Goal: Navigation & Orientation: Find specific page/section

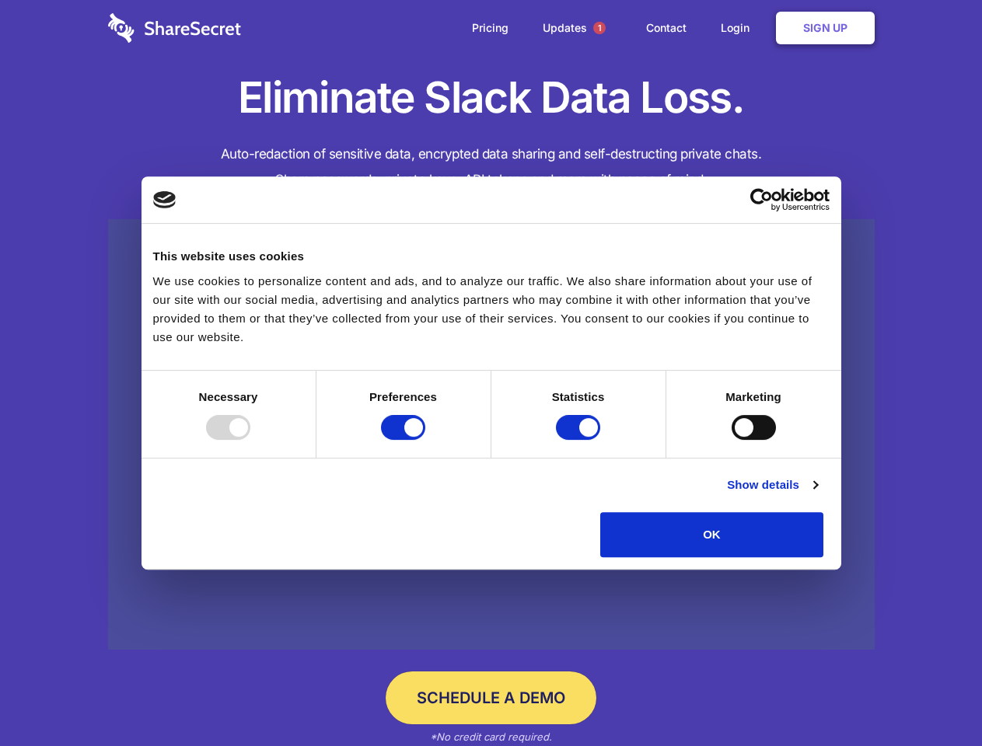
click at [250, 440] on div at bounding box center [228, 427] width 44 height 25
click at [425, 440] on input "Preferences" at bounding box center [403, 427] width 44 height 25
checkbox input "false"
click at [580, 440] on input "Statistics" at bounding box center [578, 427] width 44 height 25
checkbox input "false"
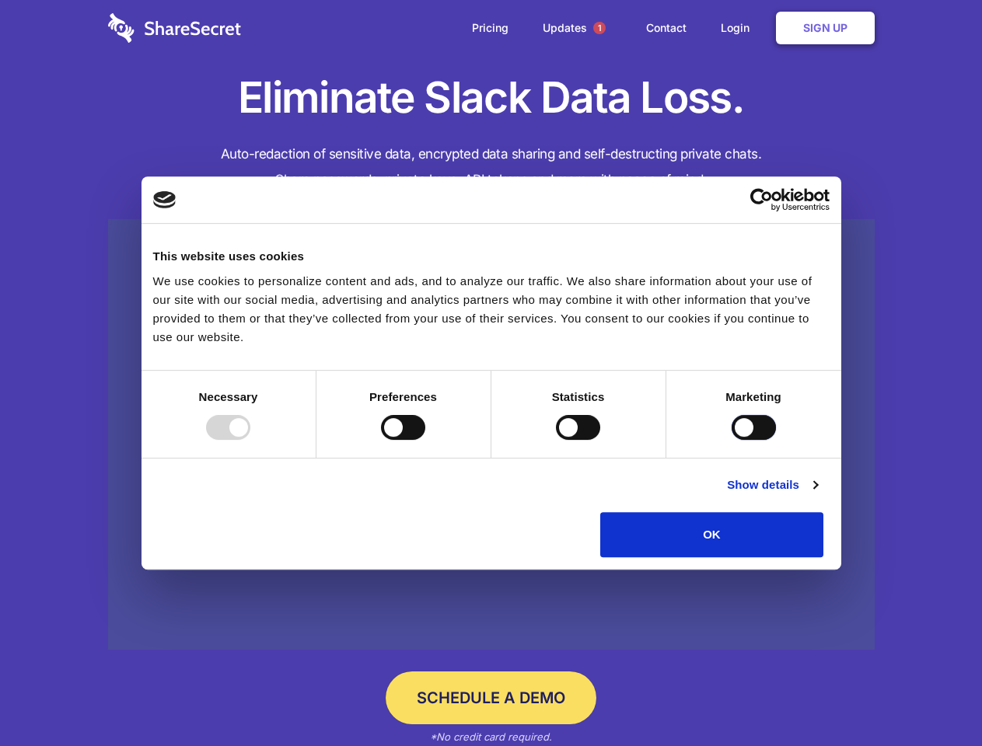
click at [732, 440] on input "Marketing" at bounding box center [754, 427] width 44 height 25
checkbox input "true"
click at [817, 494] on link "Show details" at bounding box center [772, 485] width 90 height 19
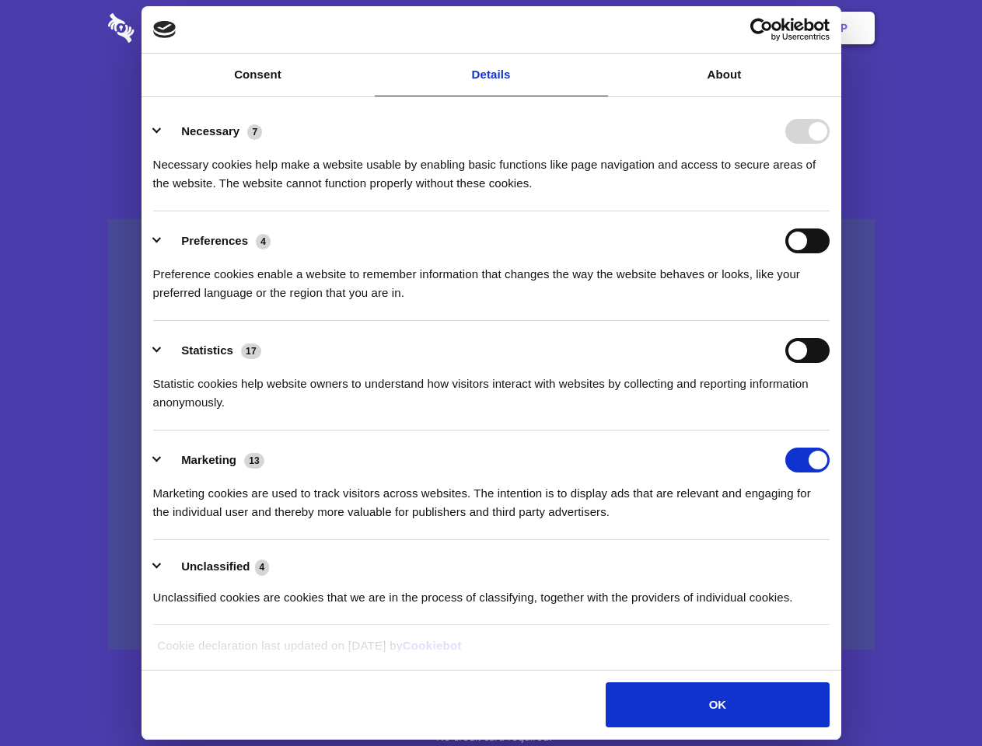
click at [830, 211] on li "Necessary 7 Necessary cookies help make a website usable by enabling basic func…" at bounding box center [491, 157] width 676 height 110
click at [599, 28] on span "1" at bounding box center [599, 28] width 12 height 12
